Goal: Task Accomplishment & Management: Manage account settings

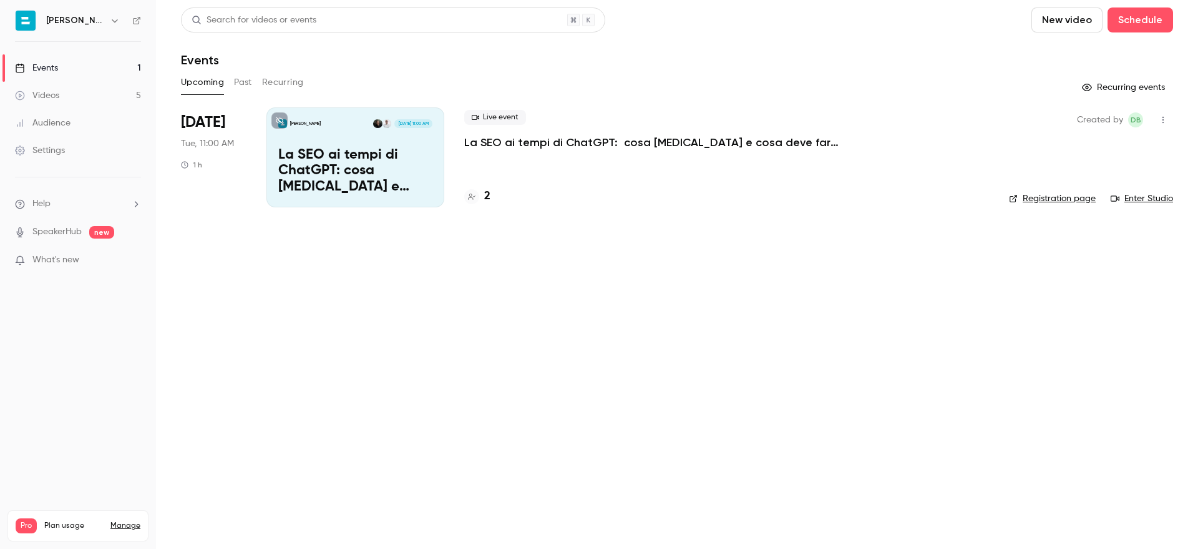
click at [515, 145] on p "La SEO ai tempi di ChatGPT: cosa [MEDICAL_DATA] e cosa deve fare una PMI B2B [D…" at bounding box center [651, 142] width 375 height 15
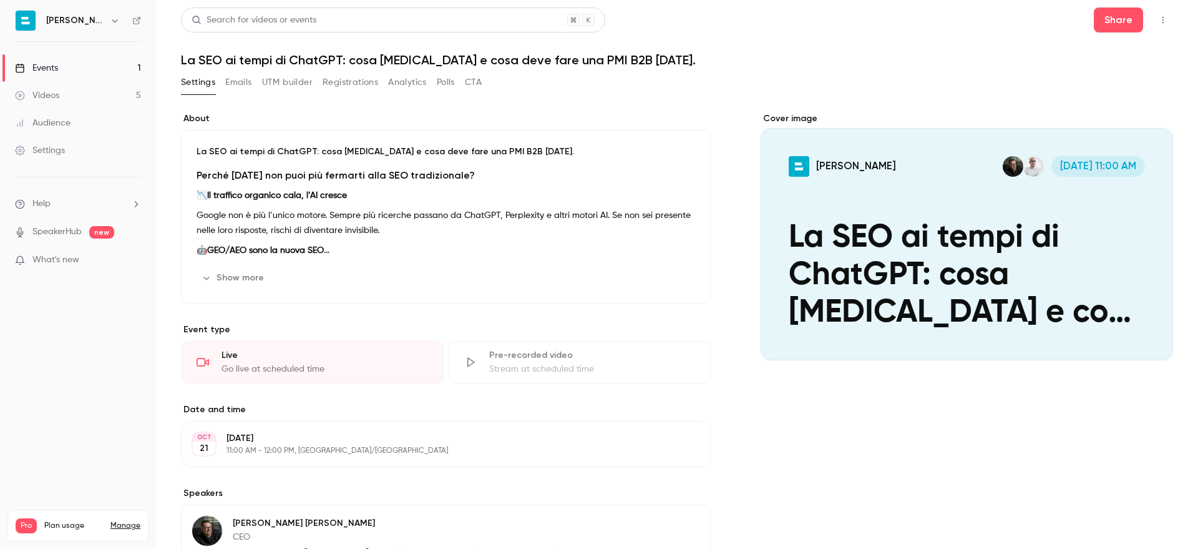
click at [346, 81] on button "Registrations" at bounding box center [351, 82] width 56 height 20
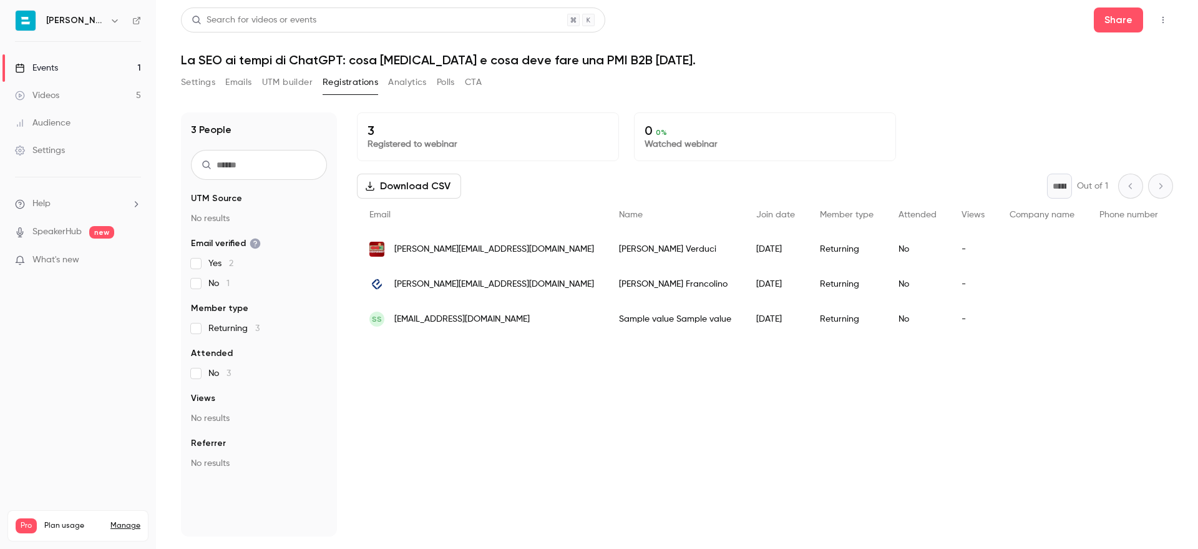
click at [79, 258] on p "What's new" at bounding box center [68, 259] width 106 height 13
click at [992, 71] on div at bounding box center [599, 274] width 1198 height 549
